Goal: Information Seeking & Learning: Learn about a topic

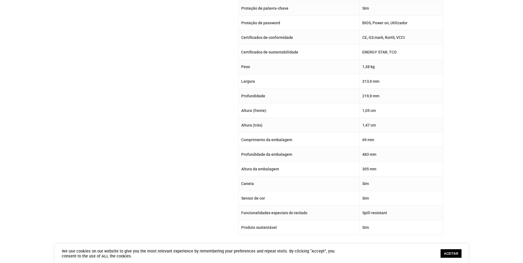
drag, startPoint x: 242, startPoint y: 95, endPoint x: 277, endPoint y: 95, distance: 34.7
click at [277, 95] on td "Profundidade" at bounding box center [298, 96] width 121 height 15
drag, startPoint x: 277, startPoint y: 95, endPoint x: 263, endPoint y: 95, distance: 14.1
click at [263, 95] on td "Profundidade" at bounding box center [298, 96] width 121 height 15
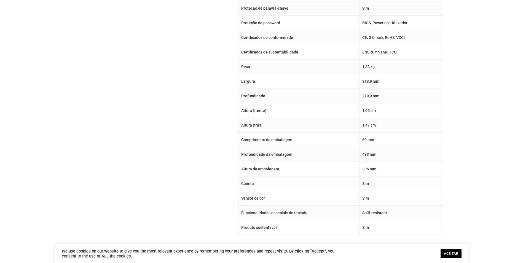
click at [260, 96] on td "Profundidade" at bounding box center [298, 96] width 121 height 15
drag, startPoint x: 260, startPoint y: 96, endPoint x: 248, endPoint y: 97, distance: 12.2
click at [248, 97] on td "Profundidade" at bounding box center [298, 96] width 121 height 15
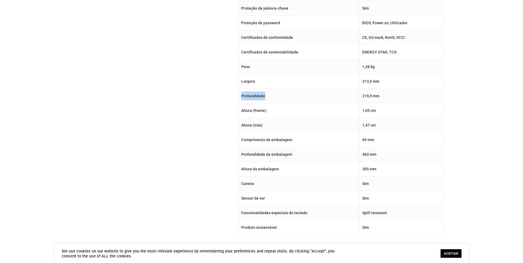
click at [248, 97] on td "Profundidade" at bounding box center [298, 96] width 121 height 15
drag, startPoint x: 248, startPoint y: 97, endPoint x: 238, endPoint y: 101, distance: 11.5
